Goal: Transaction & Acquisition: Purchase product/service

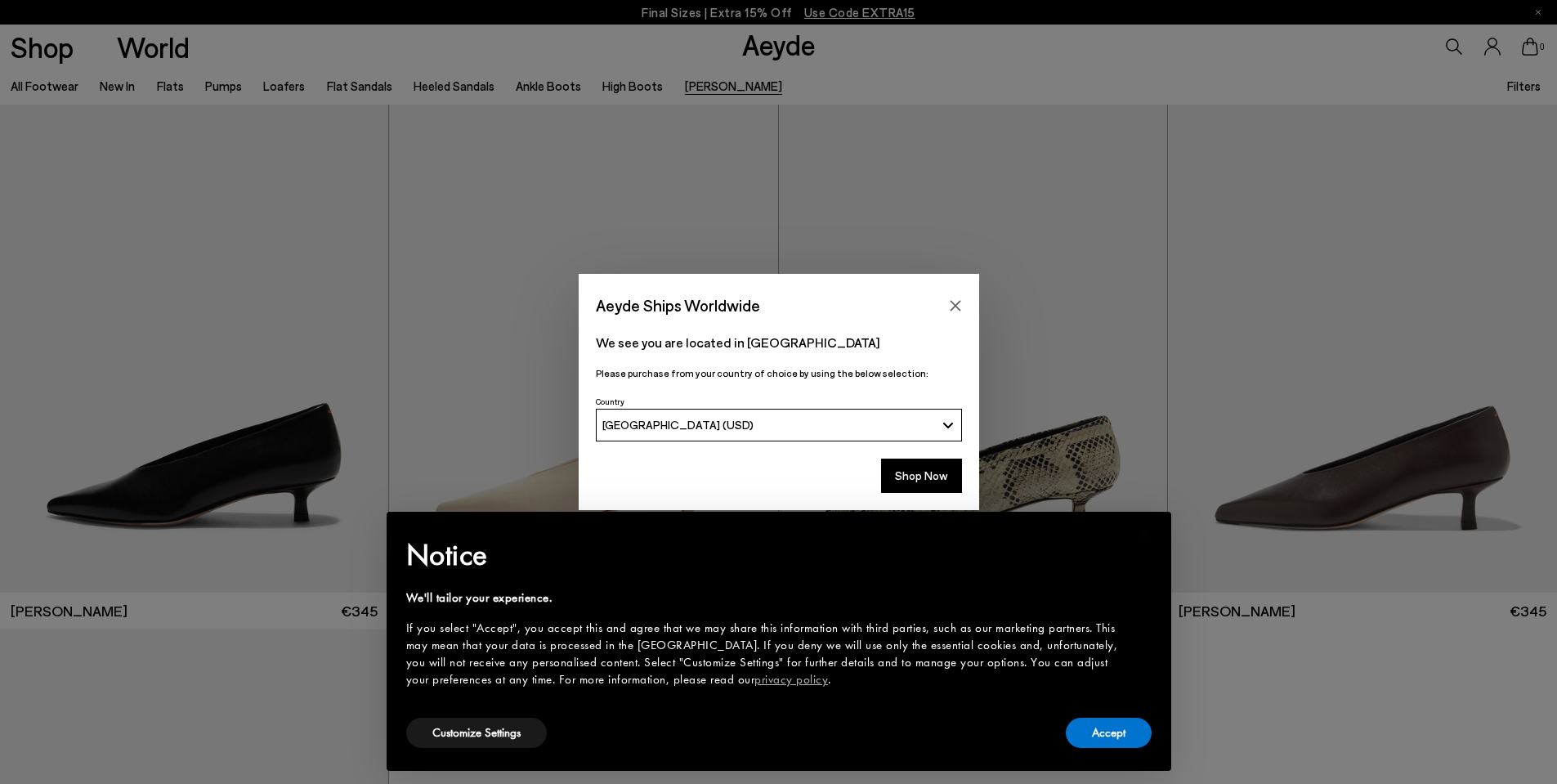
click at [954, 311] on icon "Close" at bounding box center [955, 305] width 13 height 13
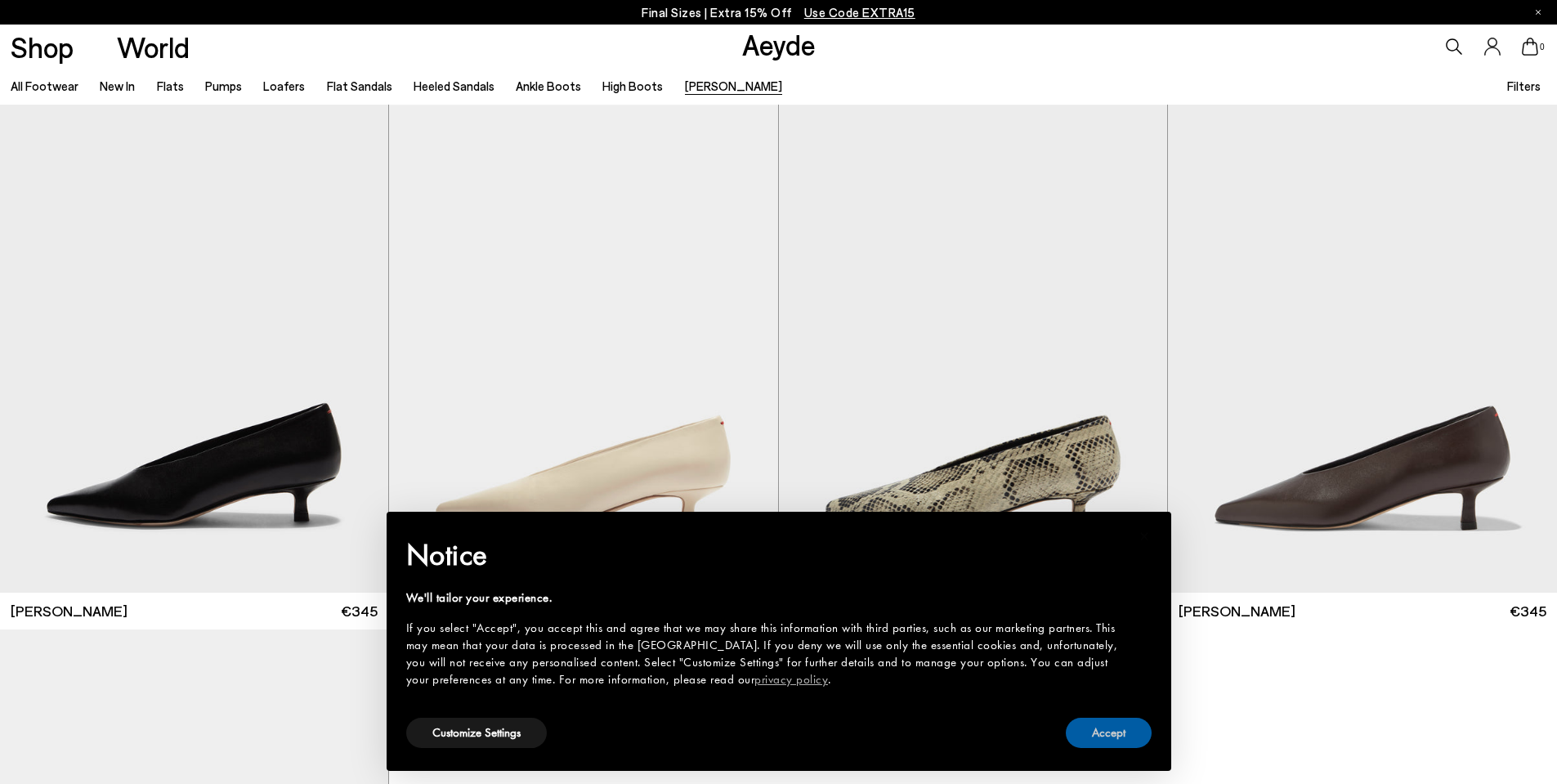
click at [1124, 733] on button "Accept" at bounding box center [1109, 733] width 86 height 30
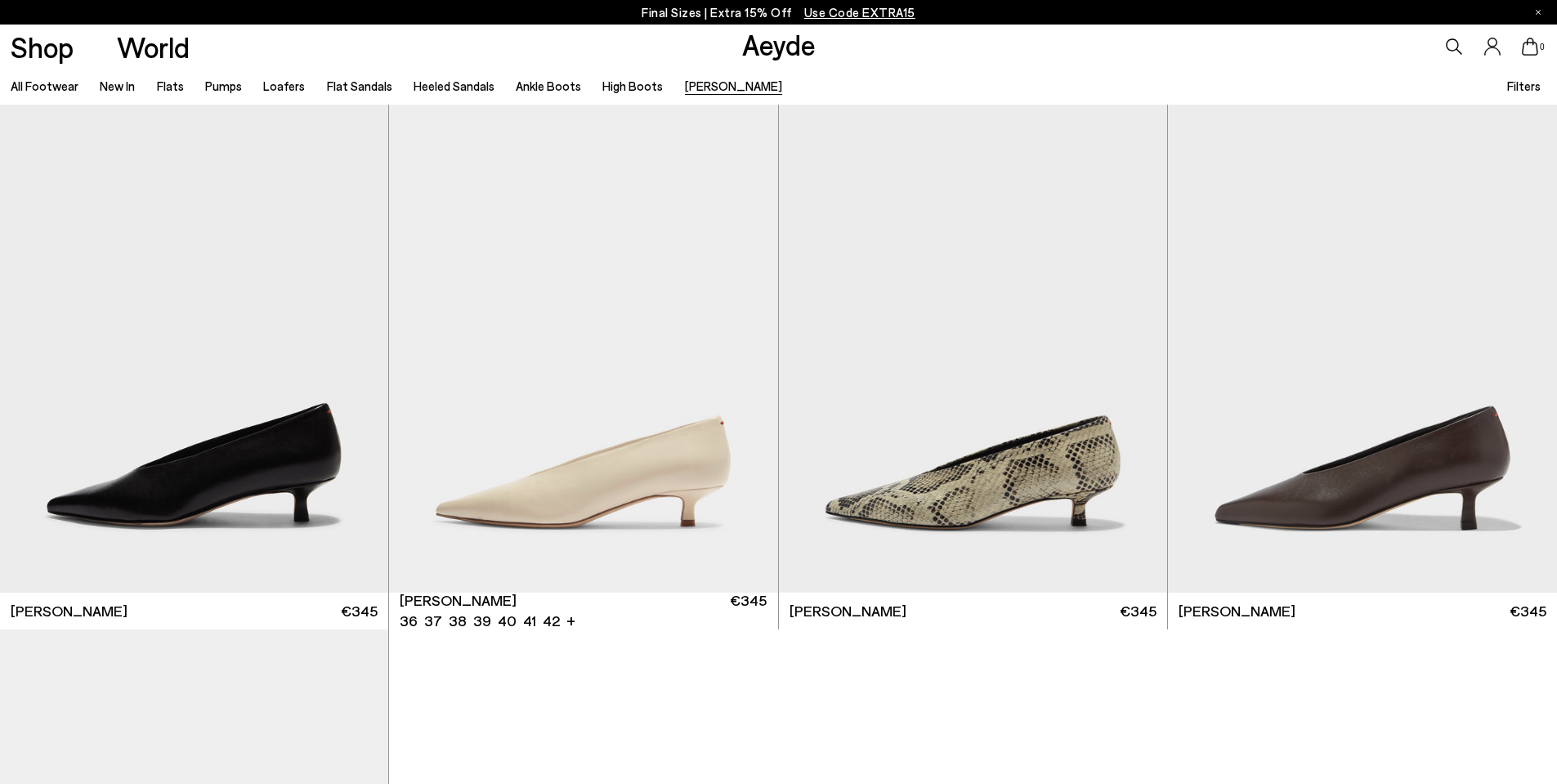
click at [579, 393] on img "1 / 6" at bounding box center [583, 348] width 388 height 488
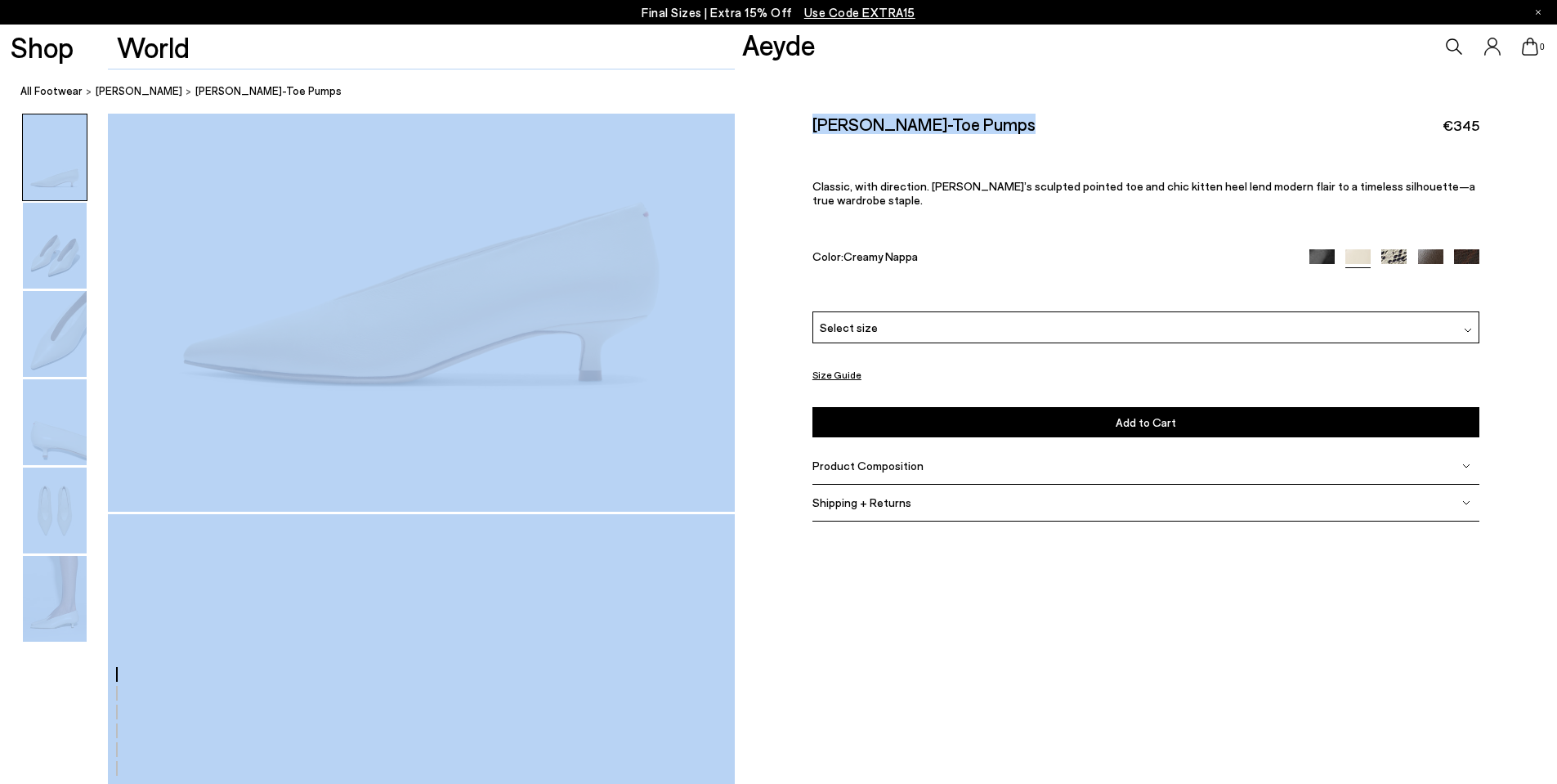
scroll to position [436, 0]
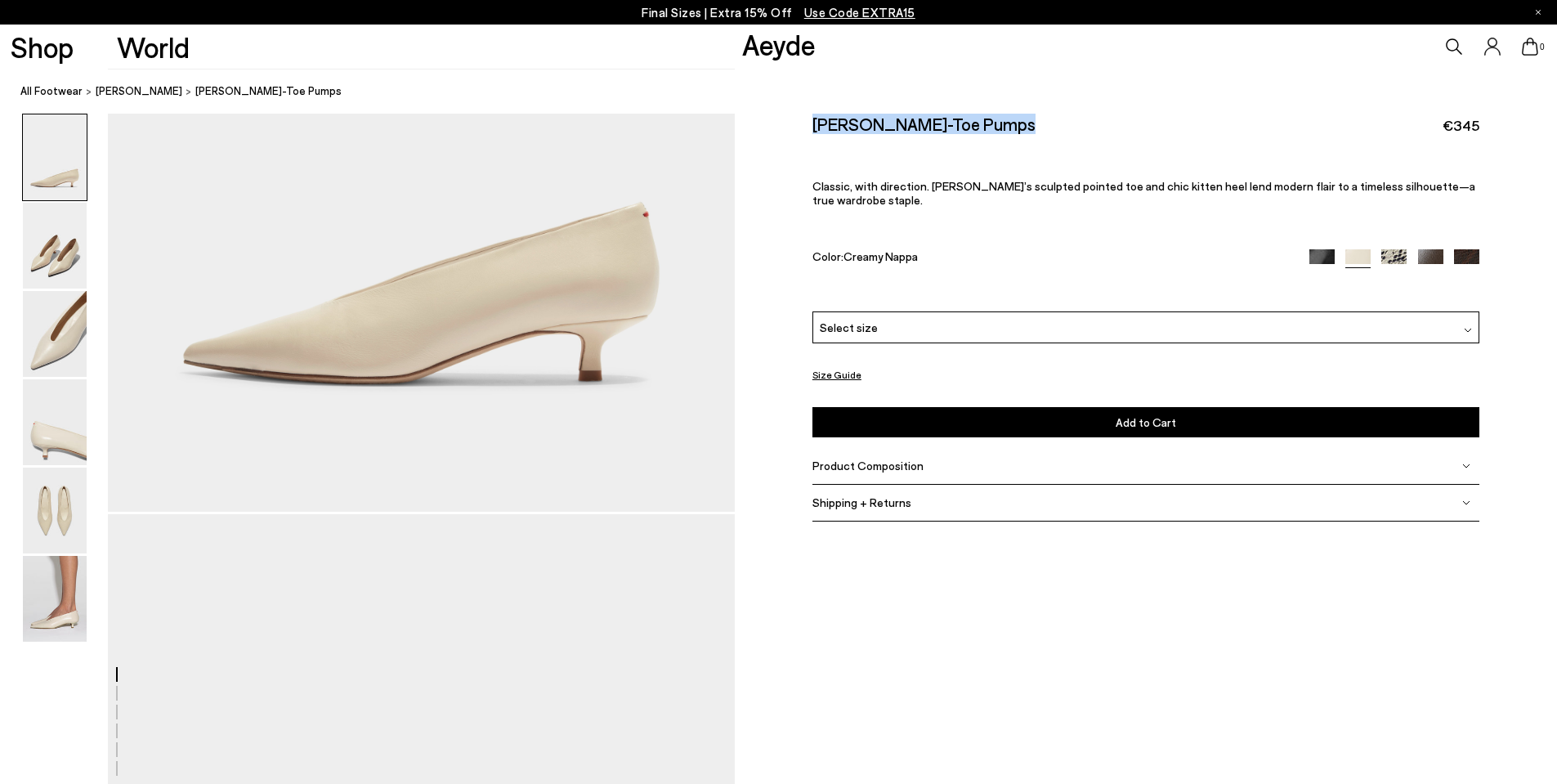
click at [817, 123] on div "[PERSON_NAME]-Toe Pumps €345" at bounding box center [1146, 125] width 667 height 22
